Goal: Task Accomplishment & Management: Manage account settings

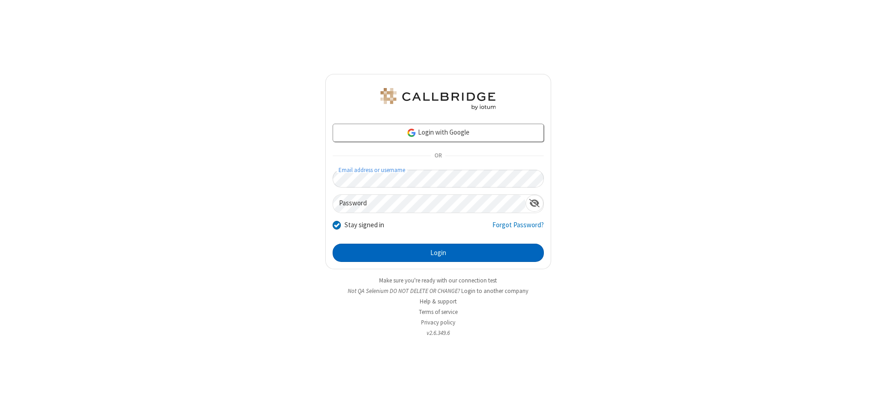
click at [438, 253] on button "Login" at bounding box center [438, 253] width 211 height 18
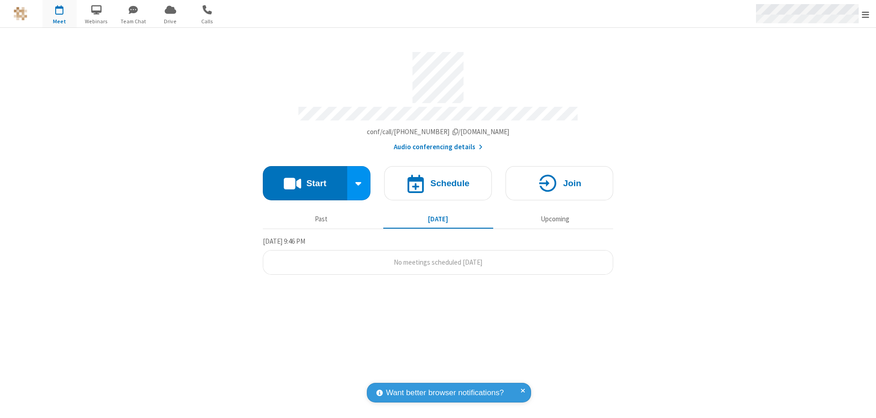
click at [866, 14] on span "Open menu" at bounding box center [865, 14] width 7 height 9
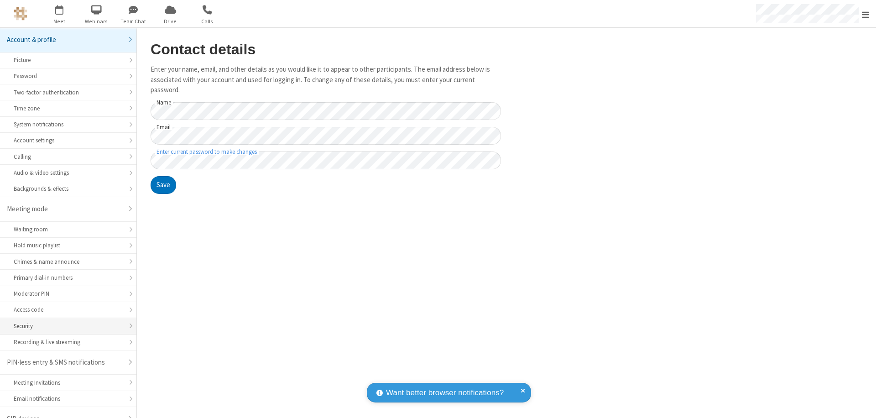
click at [65, 322] on div "Security" at bounding box center [68, 326] width 109 height 9
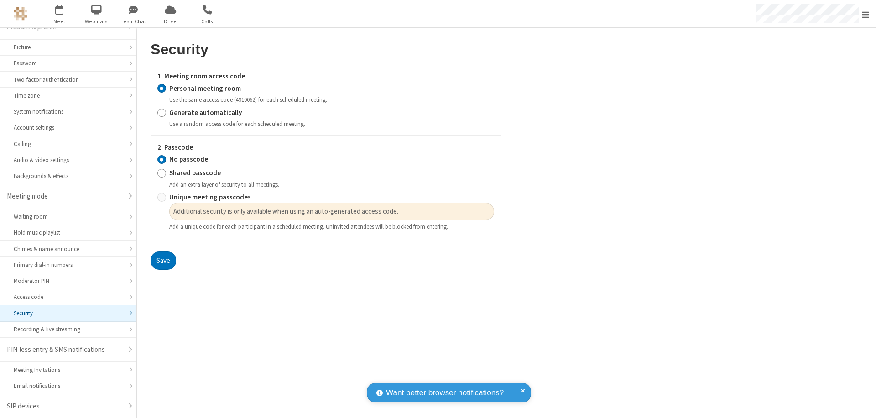
click at [162, 88] on input "Personal meeting room" at bounding box center [161, 89] width 9 height 10
click at [162, 159] on input "No passcode" at bounding box center [161, 160] width 9 height 10
click at [163, 261] on button "Save" at bounding box center [164, 261] width 26 height 18
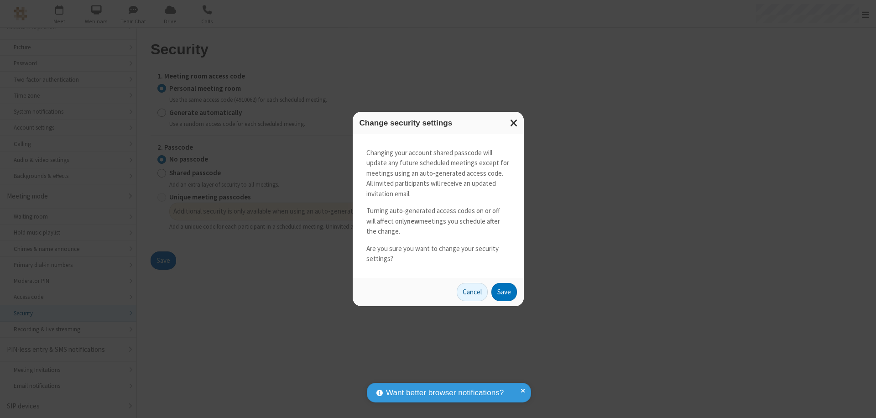
click at [504, 292] on button "Save" at bounding box center [505, 292] width 26 height 18
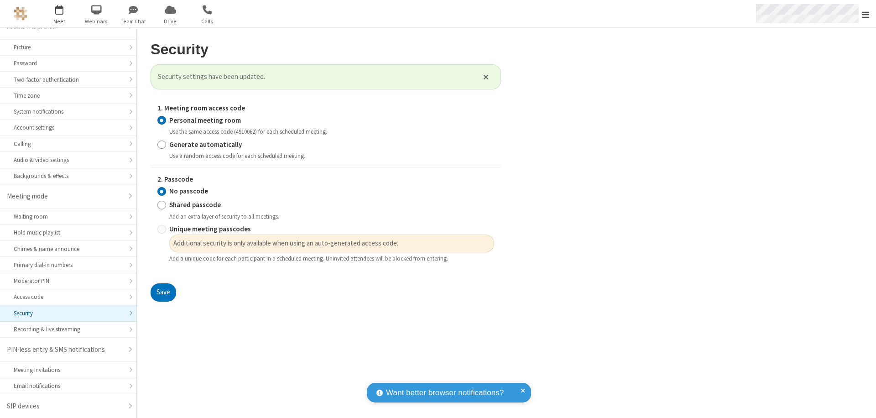
click at [866, 14] on span "Open menu" at bounding box center [865, 14] width 7 height 9
click at [59, 14] on span "button" at bounding box center [59, 10] width 34 height 16
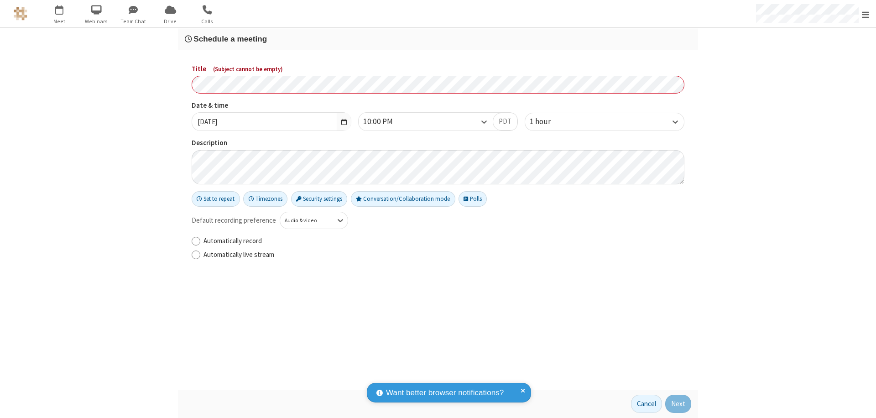
click at [438, 39] on h3 "Schedule a meeting" at bounding box center [438, 39] width 507 height 9
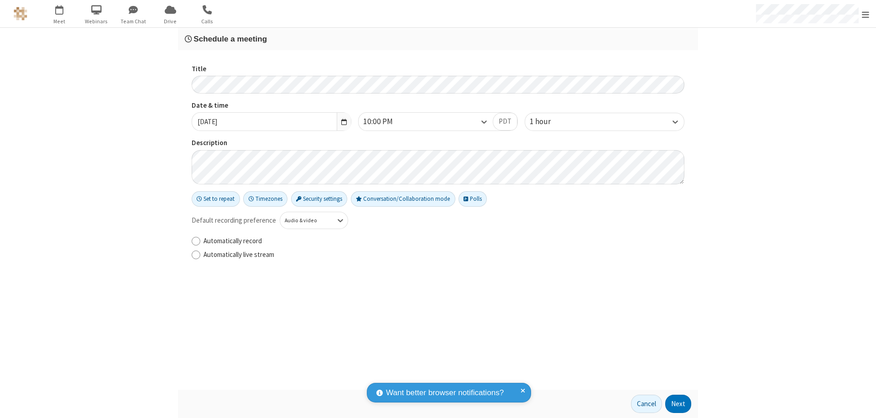
click at [679, 404] on button "Next" at bounding box center [679, 404] width 26 height 18
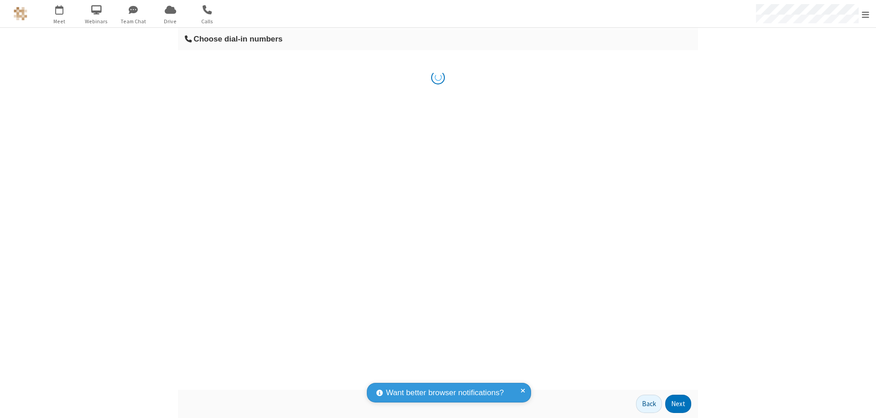
click at [679, 404] on button "Next" at bounding box center [679, 404] width 26 height 18
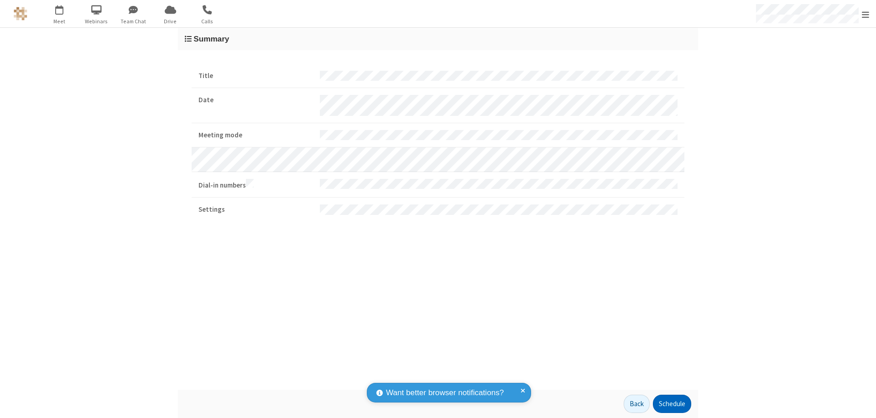
click at [672, 404] on button "Schedule" at bounding box center [672, 404] width 38 height 18
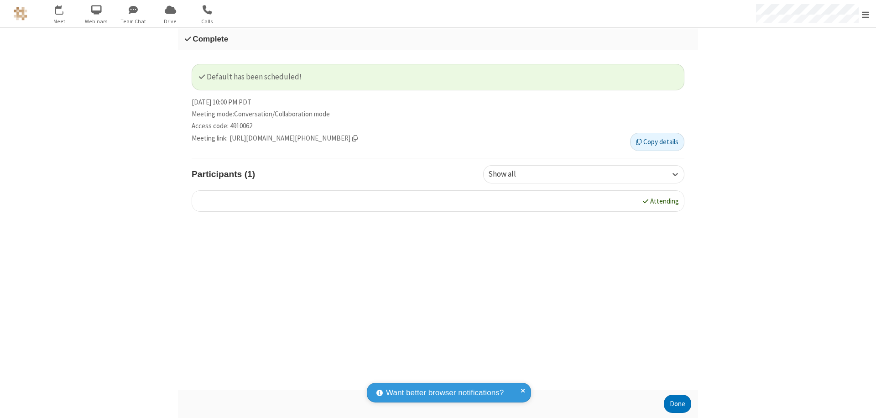
click at [678, 404] on button "Done" at bounding box center [677, 404] width 27 height 18
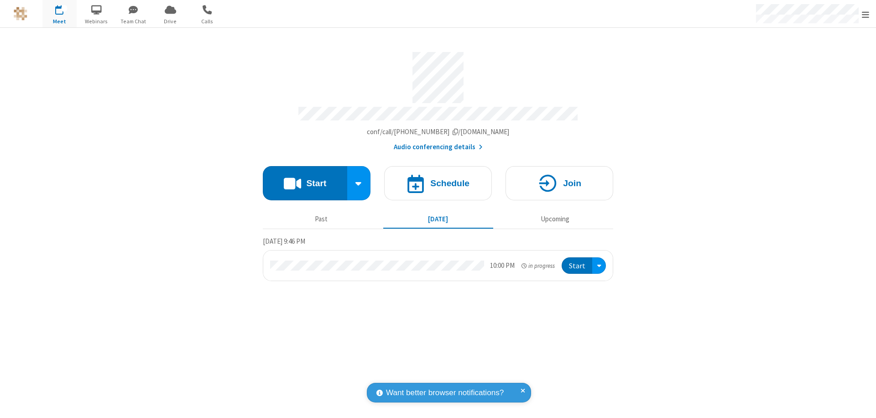
click at [578, 262] on button "Start" at bounding box center [577, 265] width 31 height 17
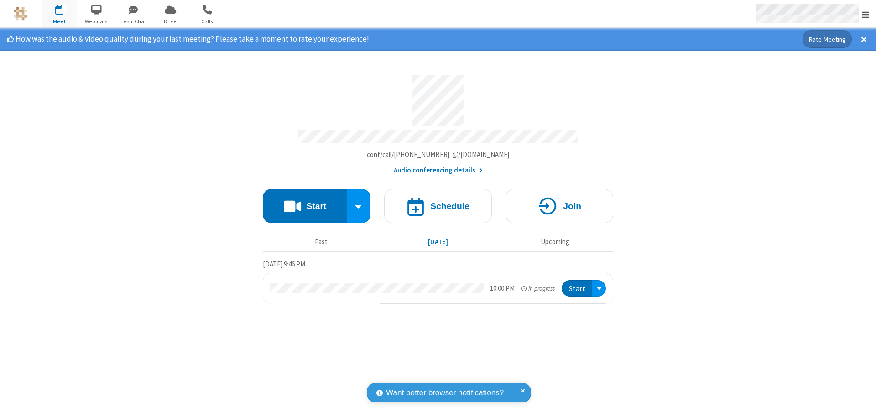
click at [866, 14] on span "Open menu" at bounding box center [865, 14] width 7 height 9
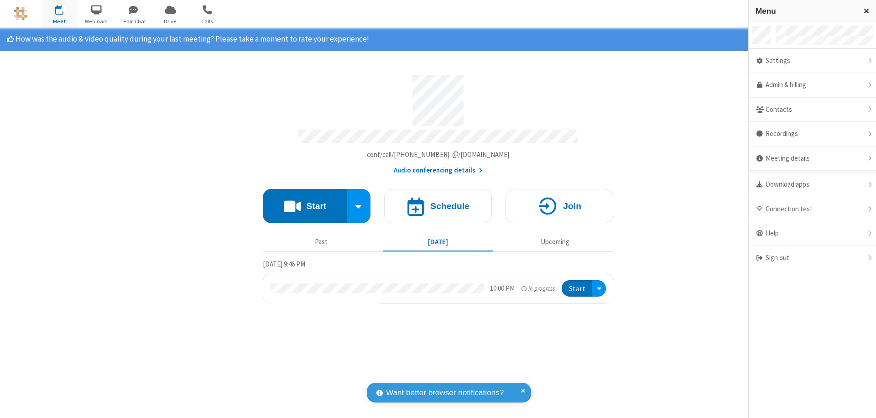
click at [844, 61] on div "Settings" at bounding box center [812, 61] width 127 height 25
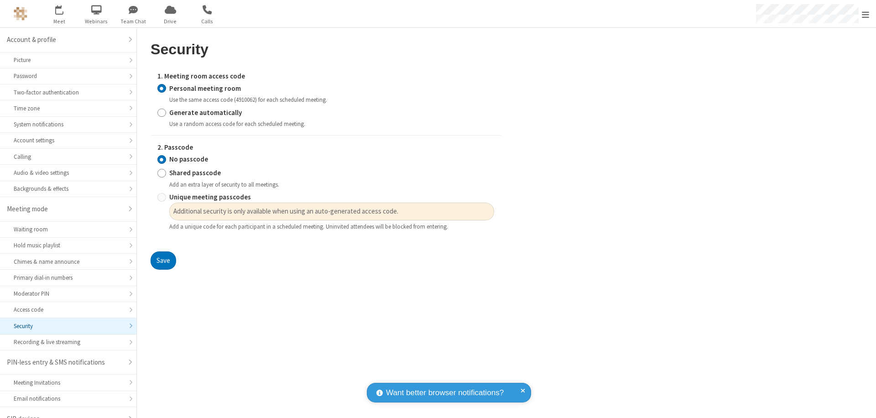
scroll to position [13, 0]
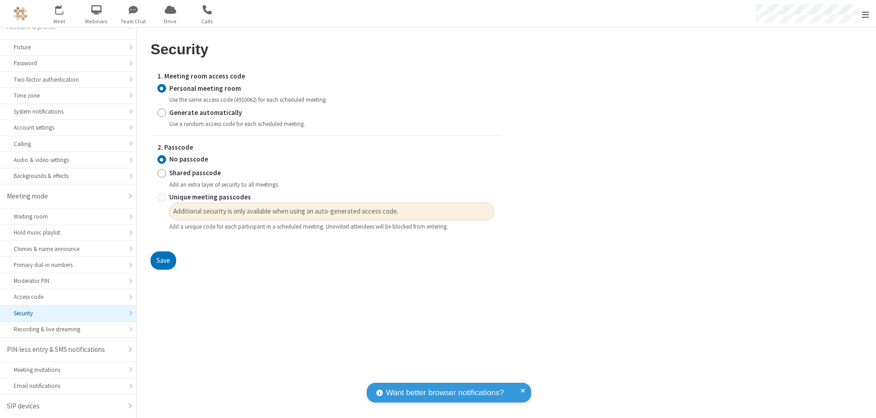
click at [162, 88] on input "Personal meeting room" at bounding box center [161, 89] width 9 height 10
click at [162, 159] on input "No passcode" at bounding box center [161, 160] width 9 height 10
click at [163, 261] on button "Save" at bounding box center [164, 261] width 26 height 18
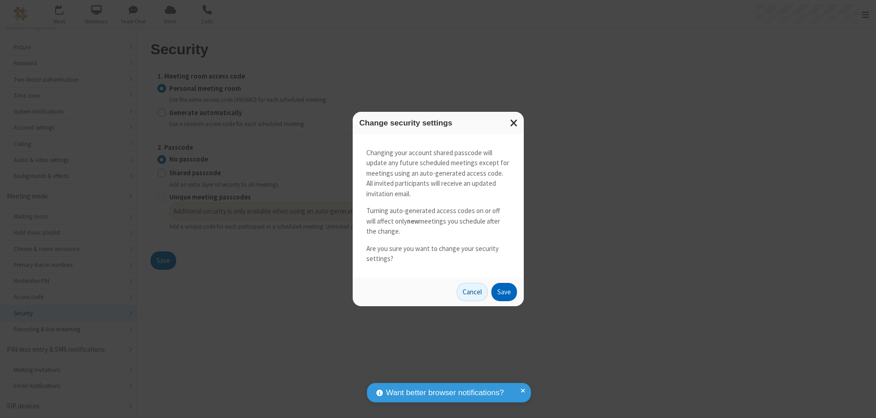
click at [504, 292] on button "Save" at bounding box center [505, 292] width 26 height 18
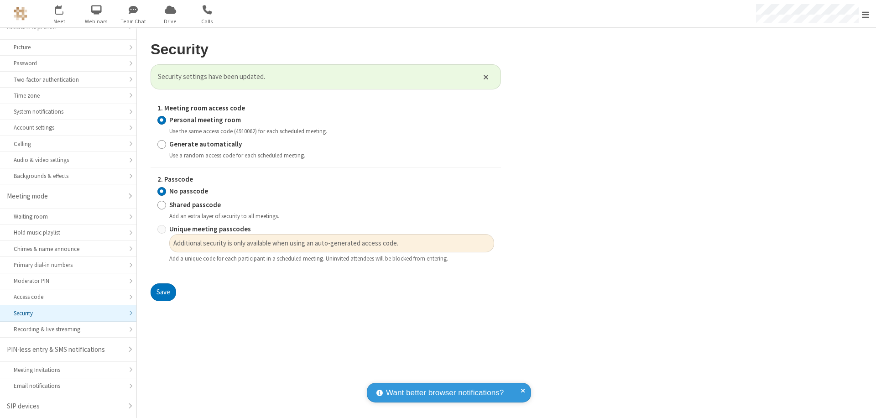
click at [866, 14] on span "Open menu" at bounding box center [865, 14] width 7 height 9
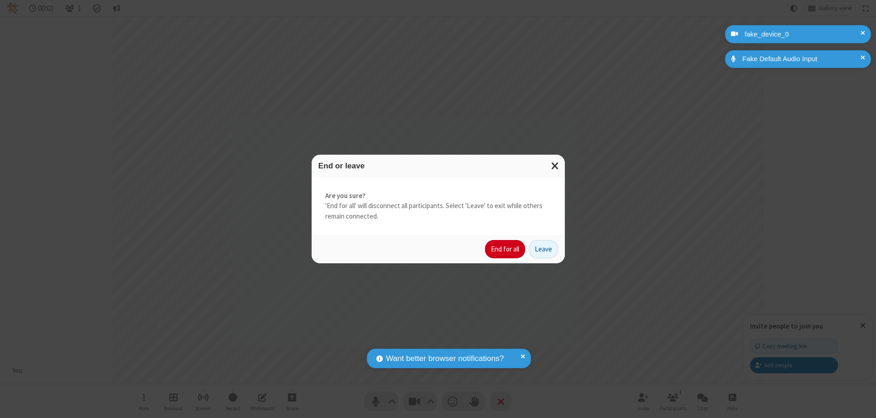
click at [506, 249] on button "End for all" at bounding box center [505, 249] width 40 height 18
